Goal: Task Accomplishment & Management: Use online tool/utility

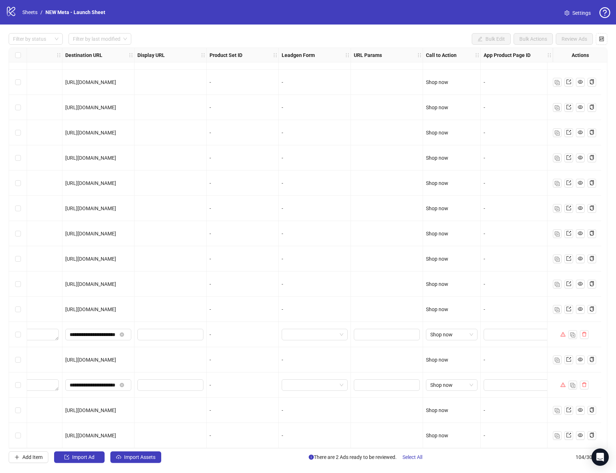
scroll to position [2242, 339]
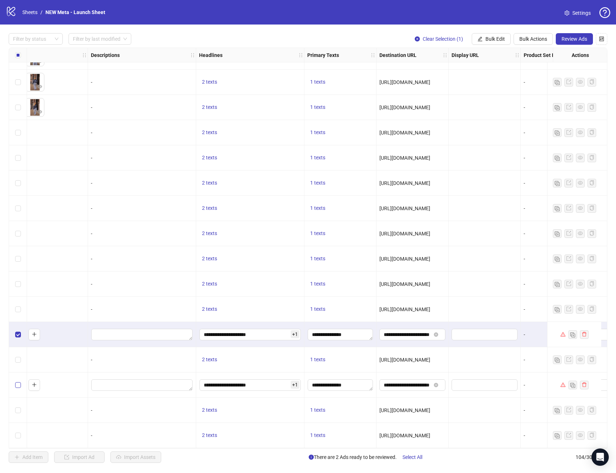
click at [19, 385] on label "Select row 102" at bounding box center [18, 385] width 6 height 8
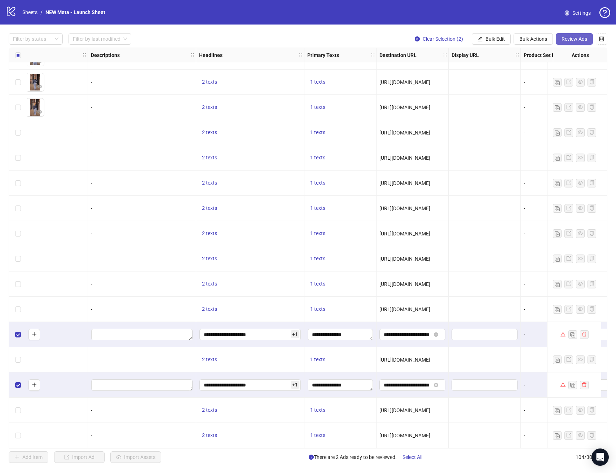
click at [588, 36] on button "Review Ads" at bounding box center [574, 39] width 37 height 12
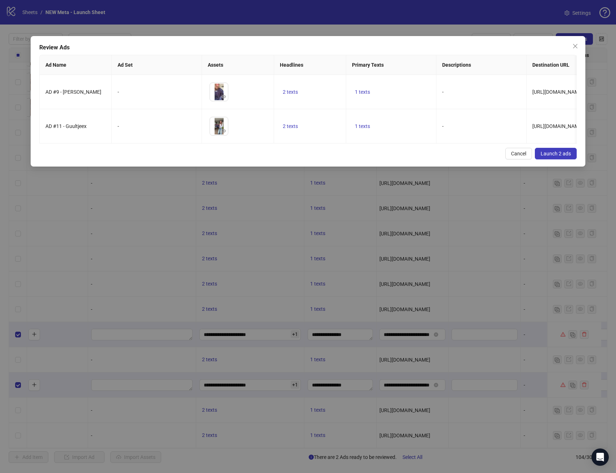
click at [562, 153] on span "Launch 2 ads" at bounding box center [556, 154] width 30 height 6
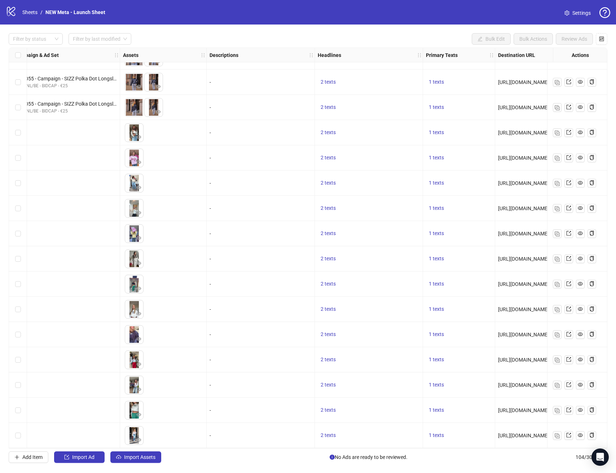
scroll to position [2242, 166]
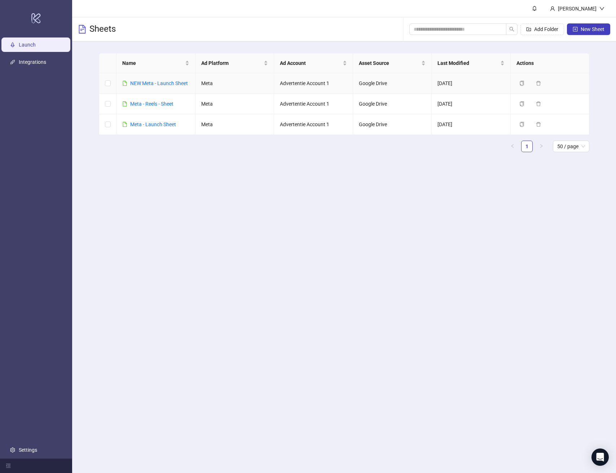
click at [163, 79] on div "NEW Meta - Launch Sheet" at bounding box center [159, 83] width 58 height 8
click at [165, 81] on link "NEW Meta - Launch Sheet" at bounding box center [159, 83] width 58 height 6
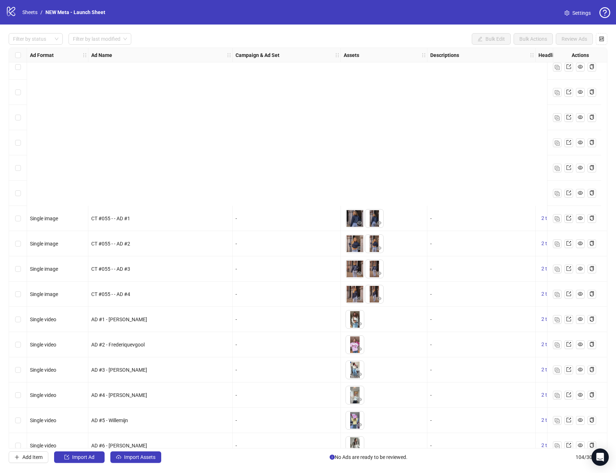
scroll to position [2242, 0]
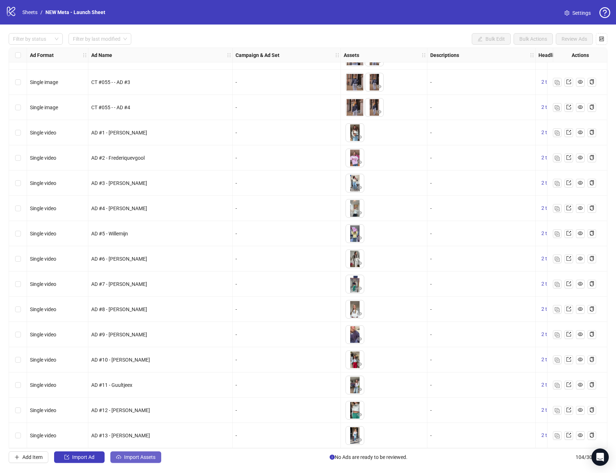
click at [131, 461] on button "Import Assets" at bounding box center [135, 457] width 51 height 12
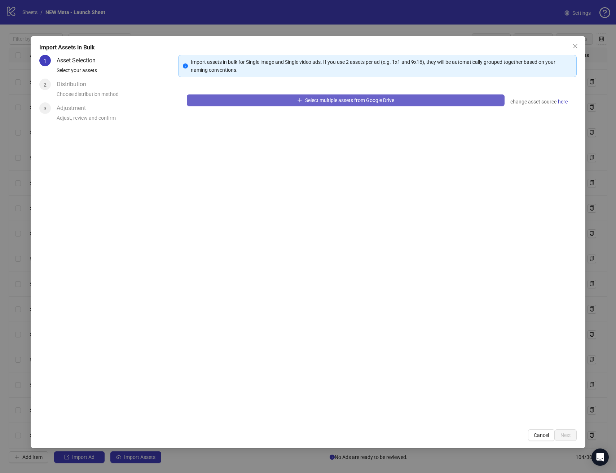
click at [357, 97] on span "Select multiple assets from Google Drive" at bounding box center [349, 100] width 89 height 6
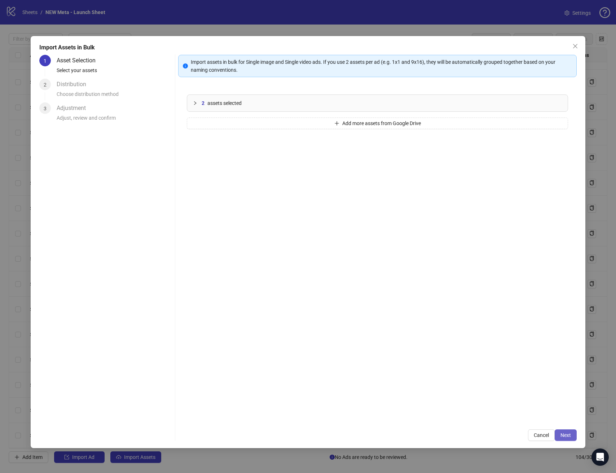
click at [565, 434] on span "Next" at bounding box center [565, 435] width 10 height 6
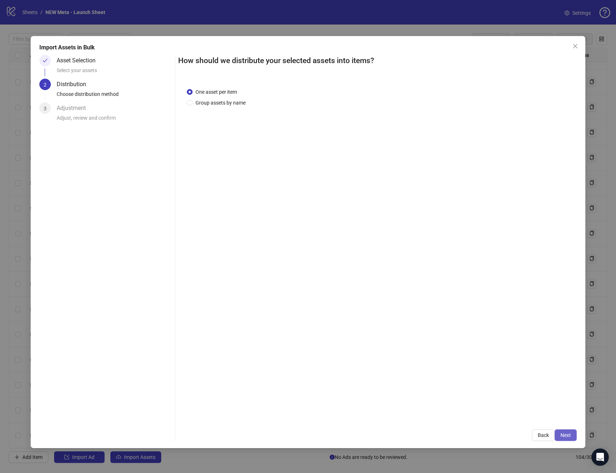
click at [566, 433] on span "Next" at bounding box center [565, 435] width 10 height 6
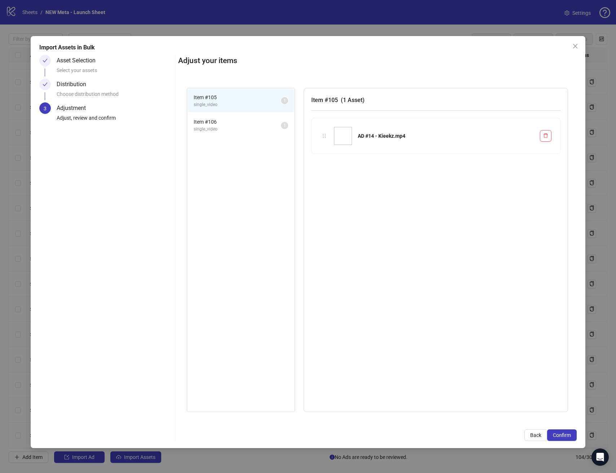
click at [566, 433] on span "Confirm" at bounding box center [562, 435] width 18 height 6
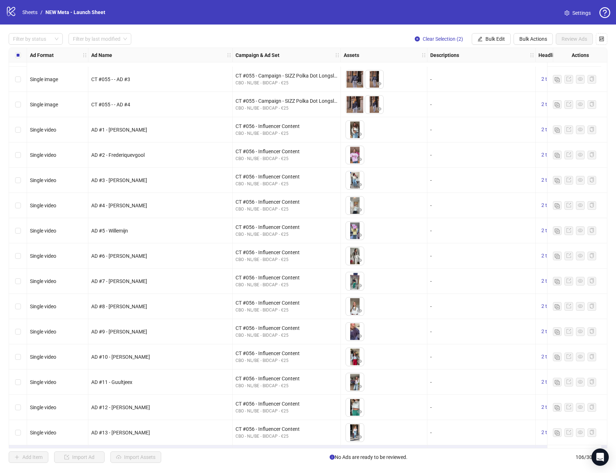
scroll to position [2293, 0]
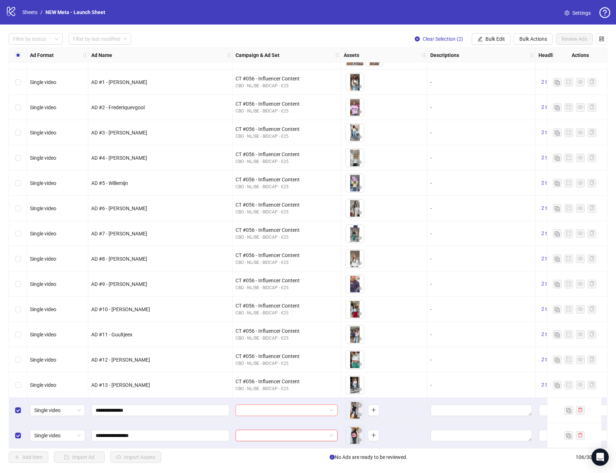
click at [331, 405] on span at bounding box center [286, 410] width 93 height 11
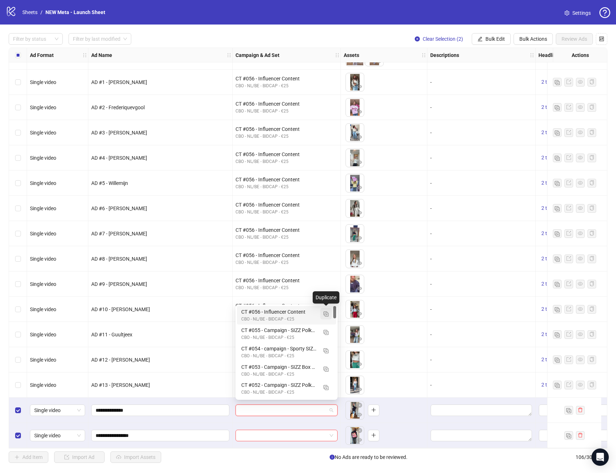
click at [327, 314] on img "button" at bounding box center [325, 314] width 5 height 5
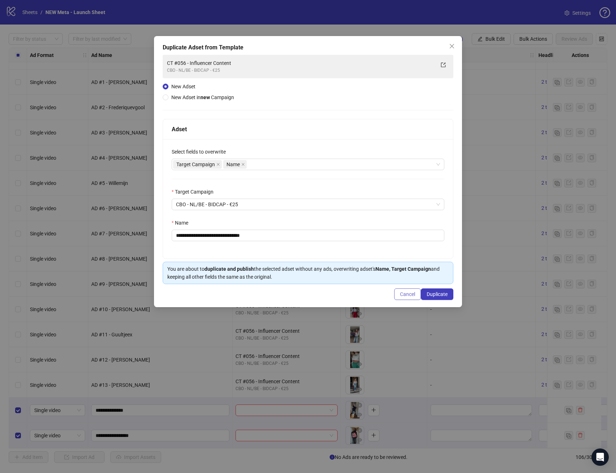
click at [406, 297] on button "Cancel" at bounding box center [407, 294] width 27 height 12
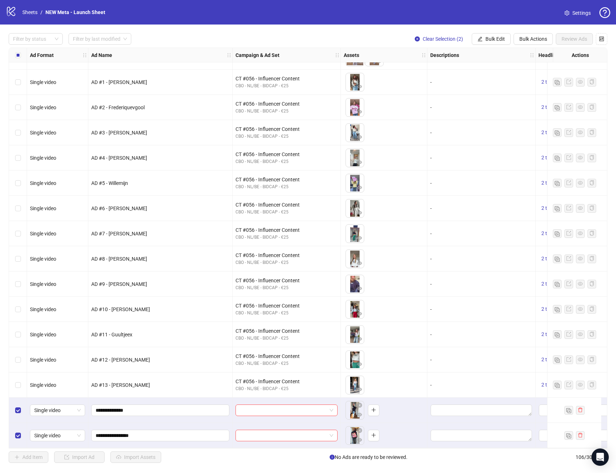
click at [286, 415] on div at bounding box center [287, 410] width 108 height 25
click at [286, 407] on input "search" at bounding box center [283, 410] width 87 height 11
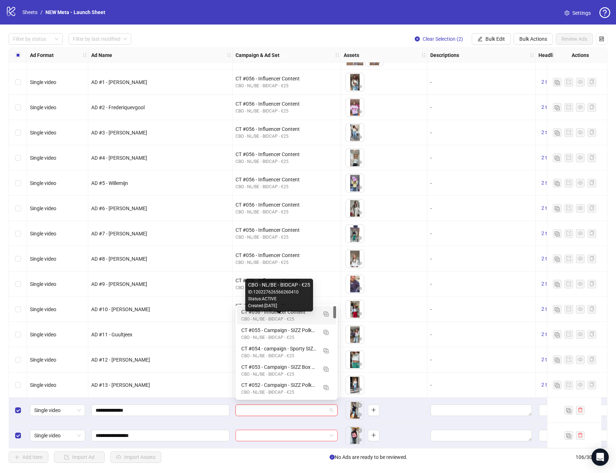
click at [285, 318] on div "CBO - NL/BE - BIDCAP - €25" at bounding box center [279, 319] width 76 height 7
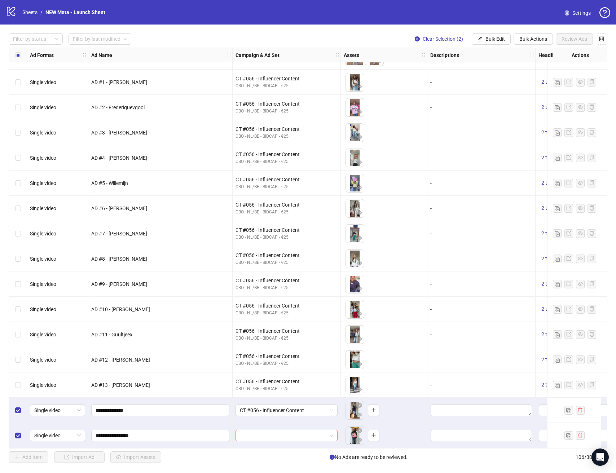
click at [285, 437] on input "search" at bounding box center [283, 435] width 87 height 11
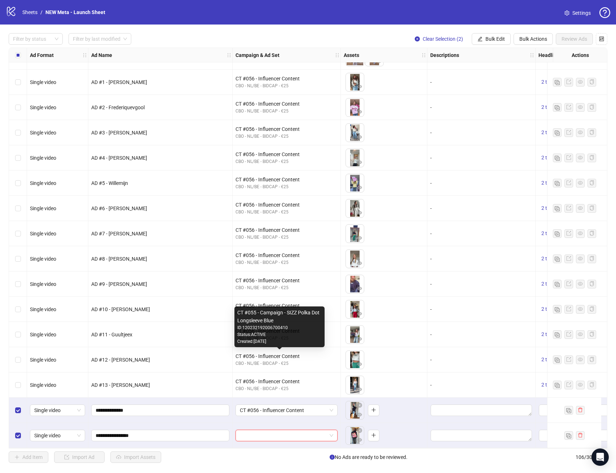
click at [286, 344] on div "Created: 2025-09-29" at bounding box center [279, 341] width 84 height 7
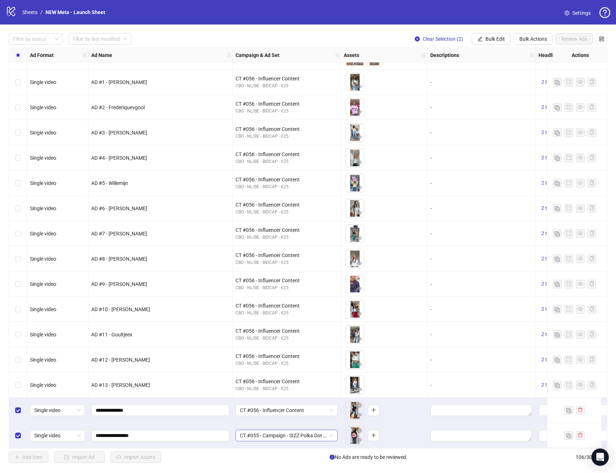
click at [299, 433] on span "CT #055 - Campaign - SIZZ Polka Dot Longsleeve Blue" at bounding box center [286, 435] width 93 height 11
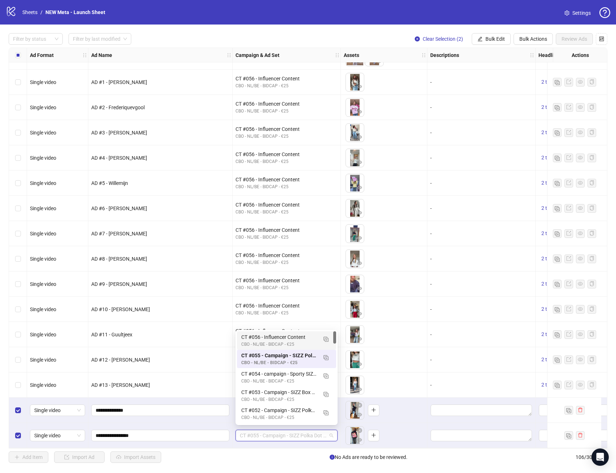
click at [290, 340] on div "CT #056 - Influencer Content" at bounding box center [279, 337] width 76 height 8
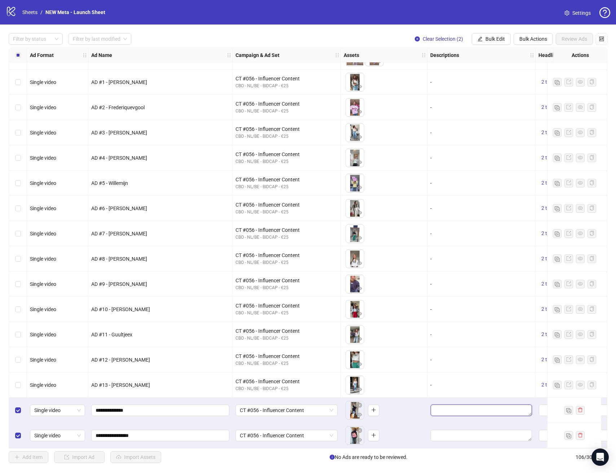
click at [459, 410] on textarea "Edit values" at bounding box center [481, 411] width 101 height 12
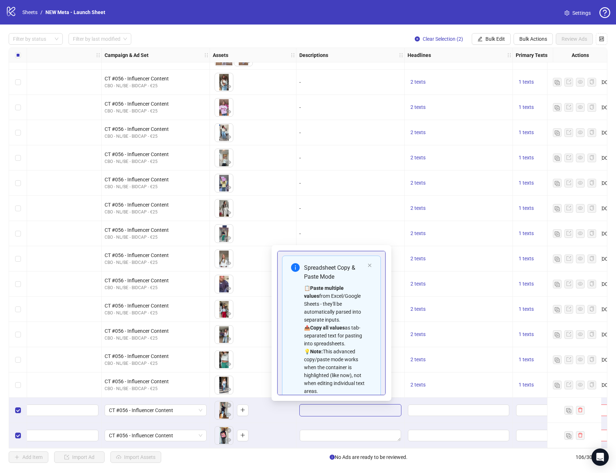
scroll to position [2293, 168]
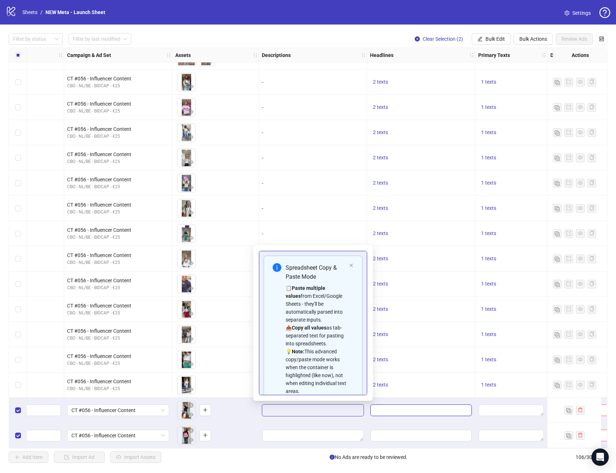
click at [394, 407] on input "Edit values" at bounding box center [420, 411] width 101 height 12
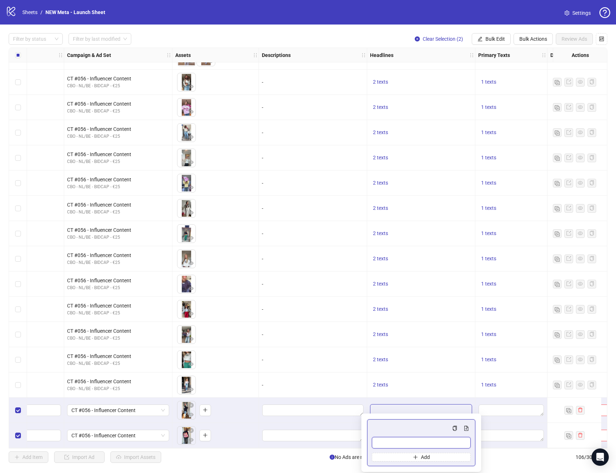
click at [396, 444] on input "Multi-input container - paste or copy values" at bounding box center [421, 443] width 99 height 12
type input "**********"
click at [409, 458] on button "Add" at bounding box center [421, 457] width 99 height 9
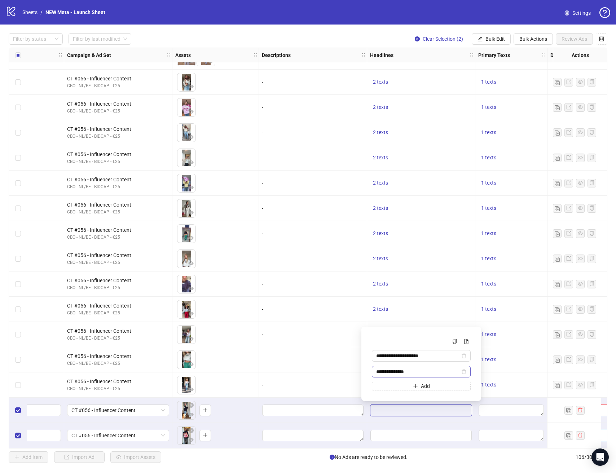
type input "**********"
click at [464, 430] on input "Edit values" at bounding box center [420, 436] width 101 height 12
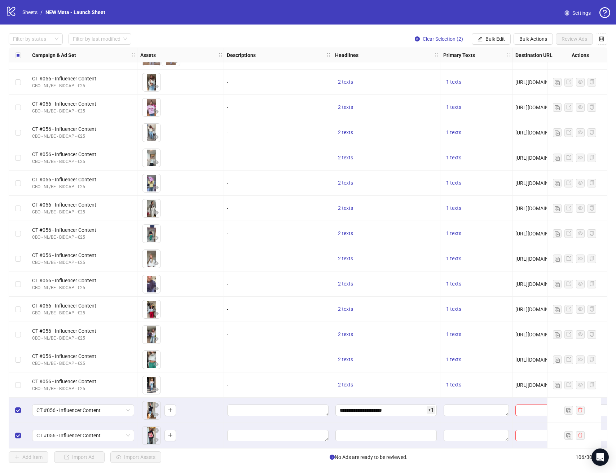
scroll to position [2292, 226]
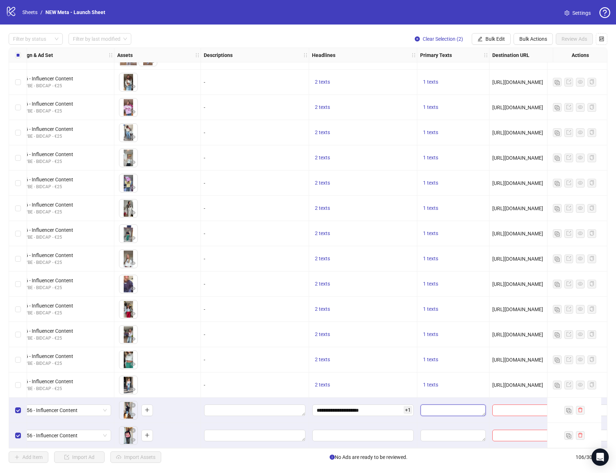
click at [465, 406] on textarea "Edit values" at bounding box center [452, 411] width 65 height 12
click at [438, 400] on div at bounding box center [453, 410] width 72 height 25
click at [438, 405] on textarea "Edit values" at bounding box center [452, 411] width 65 height 12
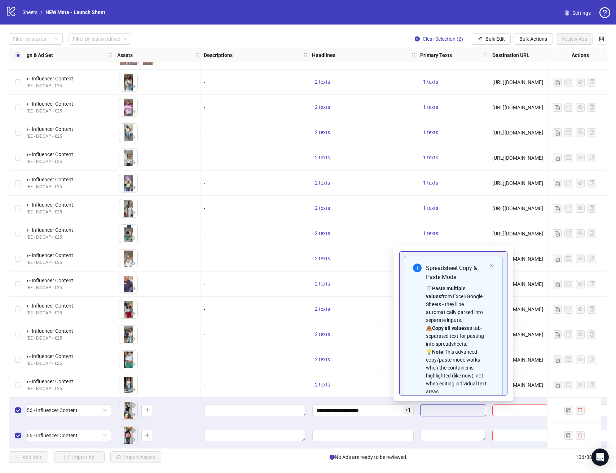
click at [438, 407] on textarea "Edit values" at bounding box center [452, 411] width 65 height 12
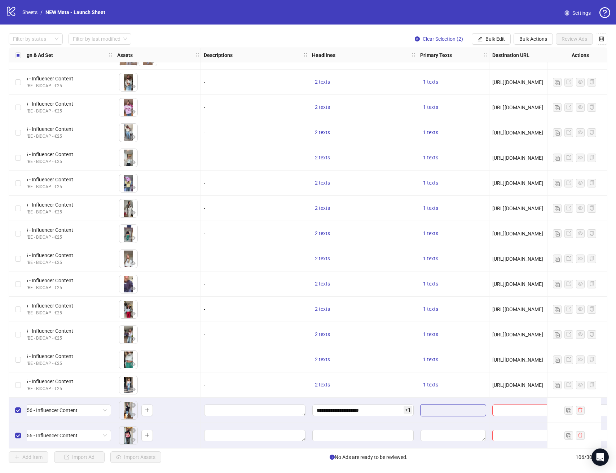
scroll to position [49, 0]
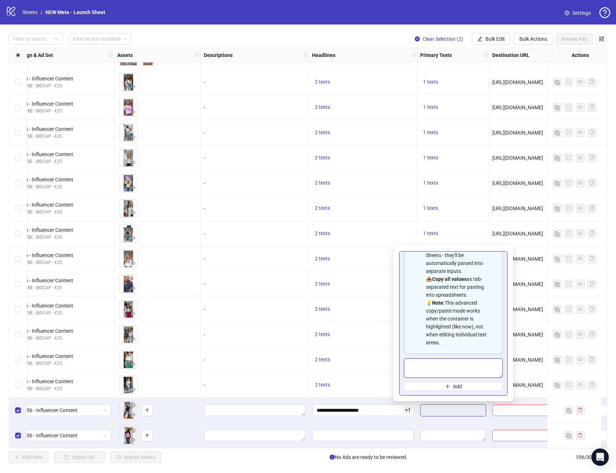
click at [446, 371] on textarea "Multi-text input container - paste or copy values" at bounding box center [453, 367] width 99 height 19
type textarea "**********"
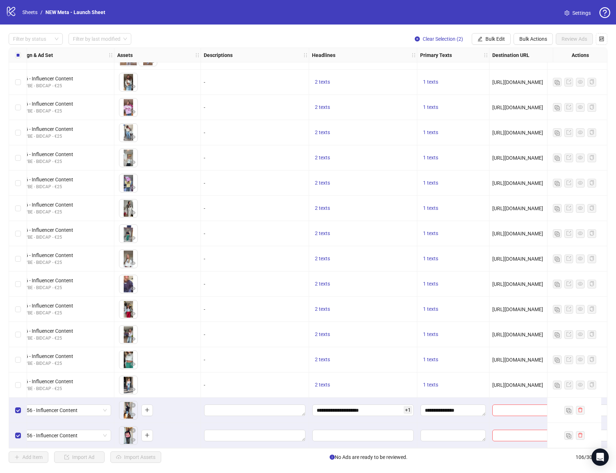
click at [477, 423] on div at bounding box center [453, 435] width 72 height 25
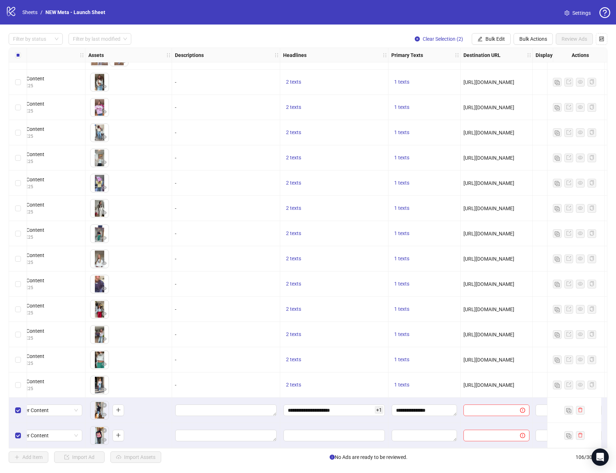
scroll to position [2292, 294]
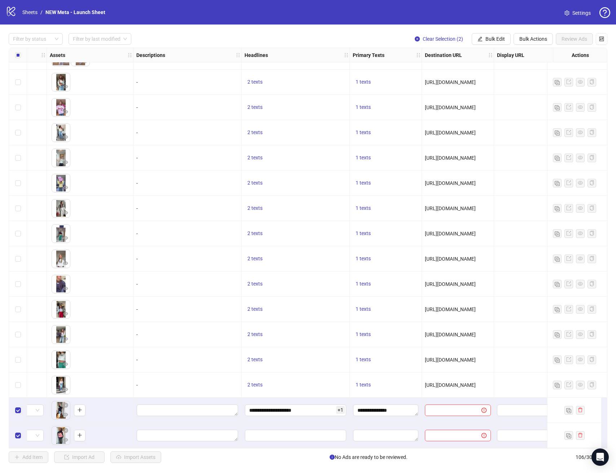
click at [468, 382] on span "[URL][DOMAIN_NAME]" at bounding box center [450, 385] width 51 height 6
copy span "[URL][DOMAIN_NAME]"
click at [467, 407] on input "text" at bounding box center [450, 410] width 42 height 8
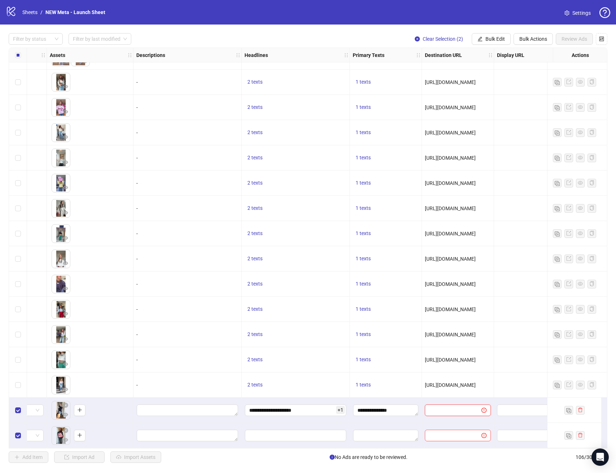
paste input "**********"
type input "**********"
click at [500, 393] on div at bounding box center [530, 384] width 72 height 25
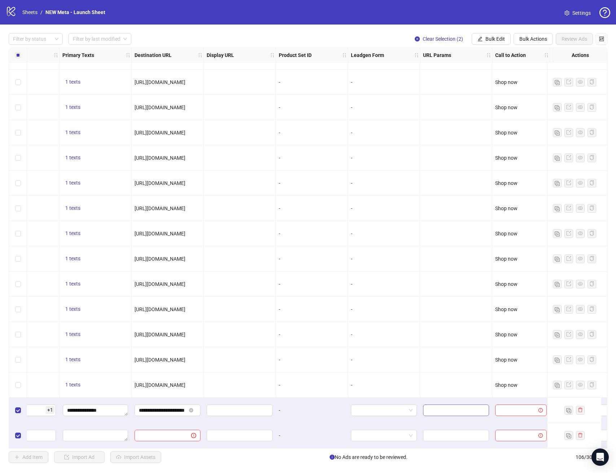
scroll to position [2292, 640]
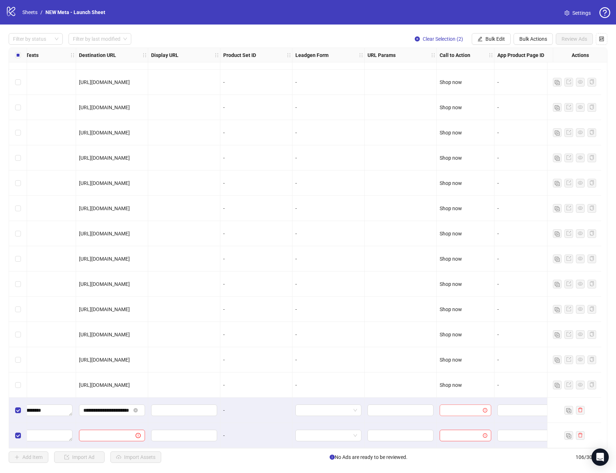
click at [476, 409] on input "search" at bounding box center [462, 410] width 36 height 11
click at [466, 332] on div "Shop now" at bounding box center [465, 336] width 40 height 8
click at [503, 368] on div "-" at bounding box center [530, 359] width 72 height 25
click at [488, 47] on div "Filter by status Filter by last modified Clear Selection (2) Bulk Edit Bulk Act…" at bounding box center [308, 248] width 616 height 447
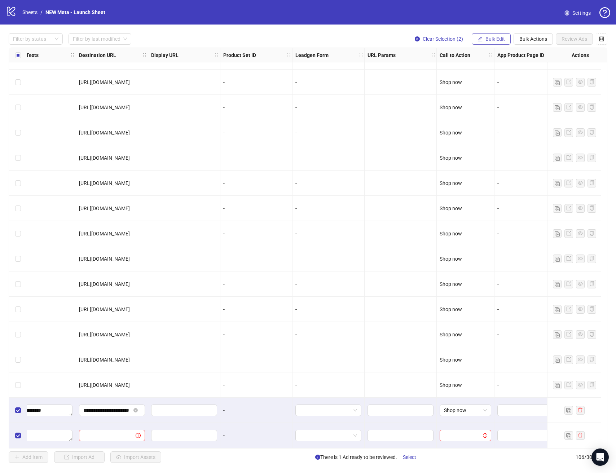
click at [488, 41] on span "Bulk Edit" at bounding box center [494, 39] width 19 height 6
click at [490, 75] on span "Campaign & Ad Set" at bounding box center [498, 76] width 43 height 8
click at [535, 89] on button "submit" at bounding box center [538, 88] width 9 height 9
click at [482, 32] on div "Filter by status Filter by last modified Clear Selection (2) Bulk Edit Bulk Act…" at bounding box center [308, 248] width 616 height 447
click at [483, 35] on button "Bulk Edit" at bounding box center [491, 39] width 39 height 12
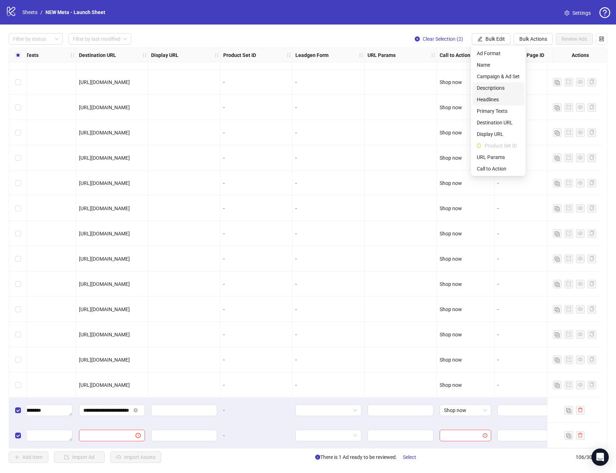
click at [490, 98] on span "Headlines" at bounding box center [498, 100] width 43 height 8
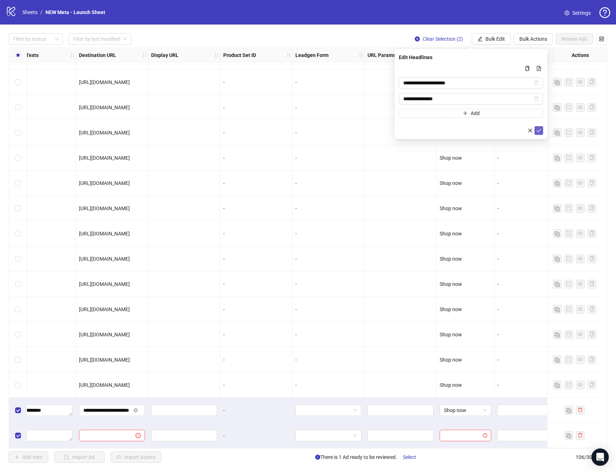
click at [542, 130] on button "submit" at bounding box center [538, 130] width 9 height 9
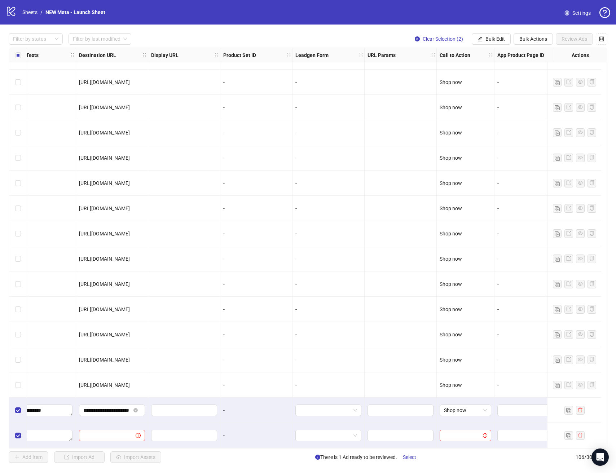
click at [500, 47] on div "Filter by status Filter by last modified Clear Selection (2) Bulk Edit Bulk Act…" at bounding box center [308, 248] width 616 height 447
click at [500, 44] on button "Bulk Edit" at bounding box center [491, 39] width 39 height 12
click at [501, 112] on span "Primary Texts" at bounding box center [498, 111] width 43 height 8
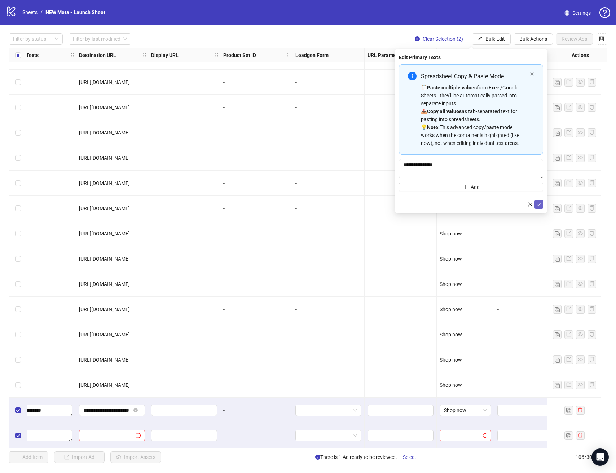
click at [540, 204] on icon "check" at bounding box center [538, 204] width 5 height 5
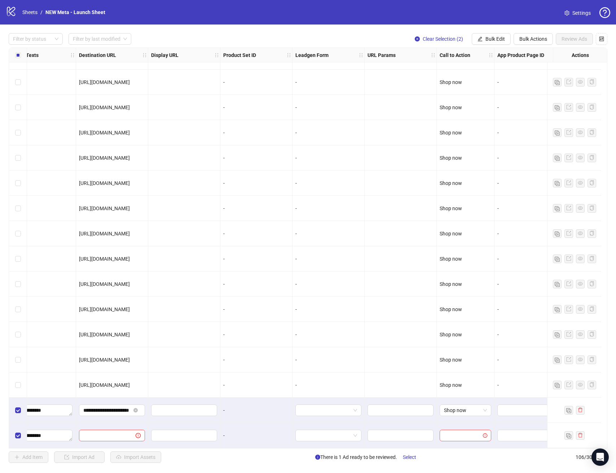
click at [498, 45] on div "Filter by status Filter by last modified Clear Selection (2) Bulk Edit Bulk Act…" at bounding box center [308, 248] width 616 height 447
click at [498, 41] on span "Bulk Edit" at bounding box center [494, 39] width 19 height 6
click at [500, 123] on span "Destination URL" at bounding box center [498, 123] width 43 height 8
click at [540, 89] on icon "check" at bounding box center [538, 88] width 5 height 5
click at [493, 39] on span "Bulk Edit" at bounding box center [494, 39] width 19 height 6
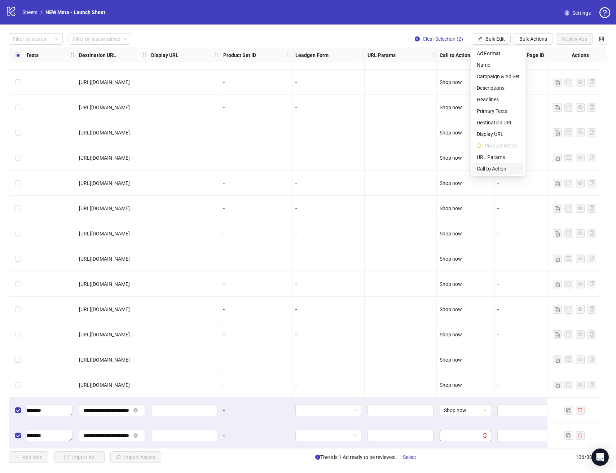
click at [495, 166] on span "Call to Action" at bounding box center [498, 169] width 43 height 8
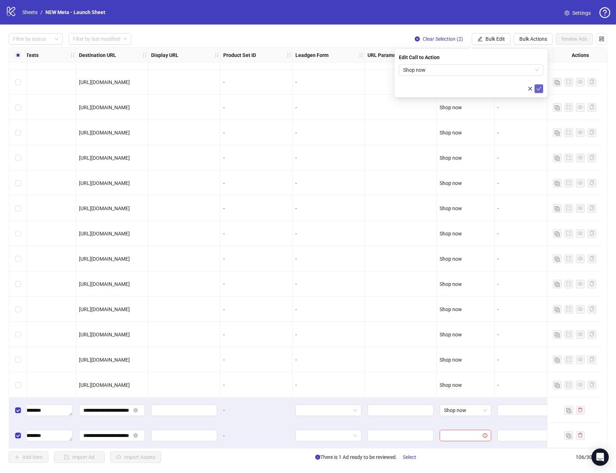
click at [541, 90] on icon "check" at bounding box center [538, 88] width 5 height 5
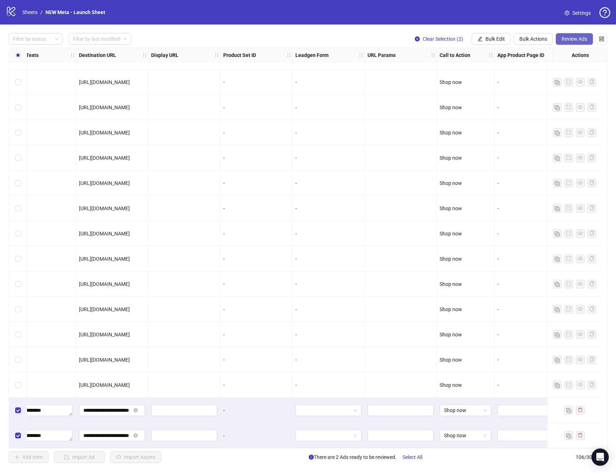
click at [568, 40] on span "Review Ads" at bounding box center [574, 39] width 26 height 6
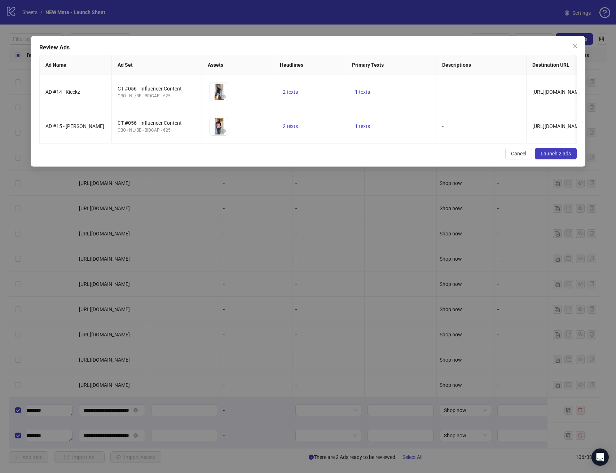
click at [544, 153] on span "Launch 2 ads" at bounding box center [556, 154] width 30 height 6
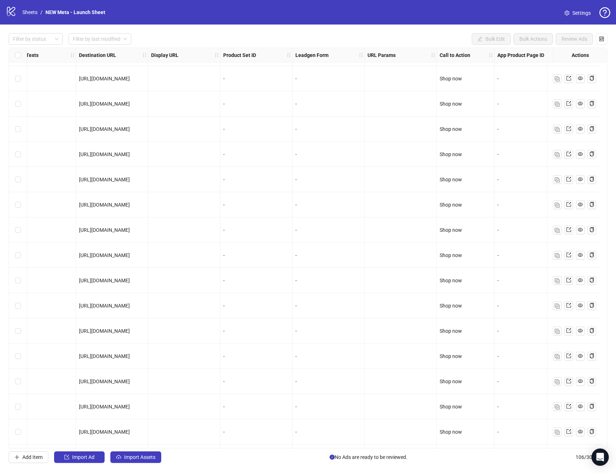
scroll to position [2293, 640]
